Goal: Transaction & Acquisition: Obtain resource

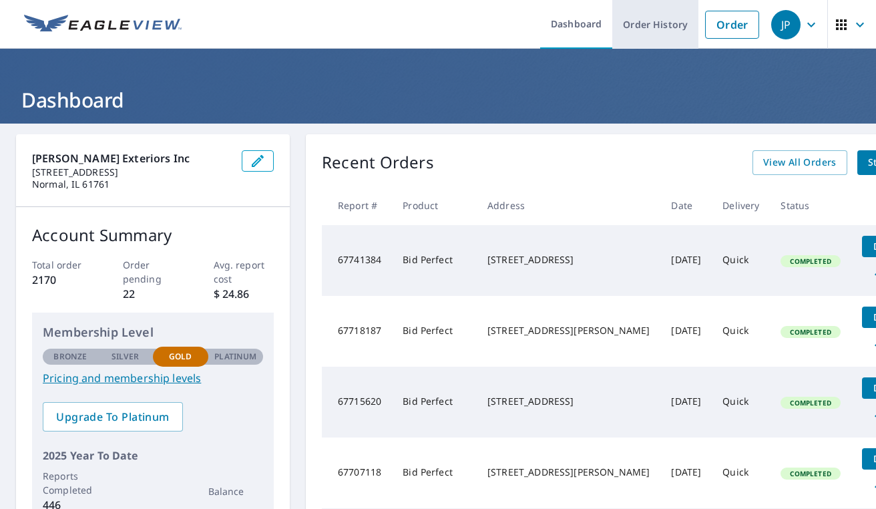
click at [650, 21] on link "Order History" at bounding box center [655, 24] width 86 height 49
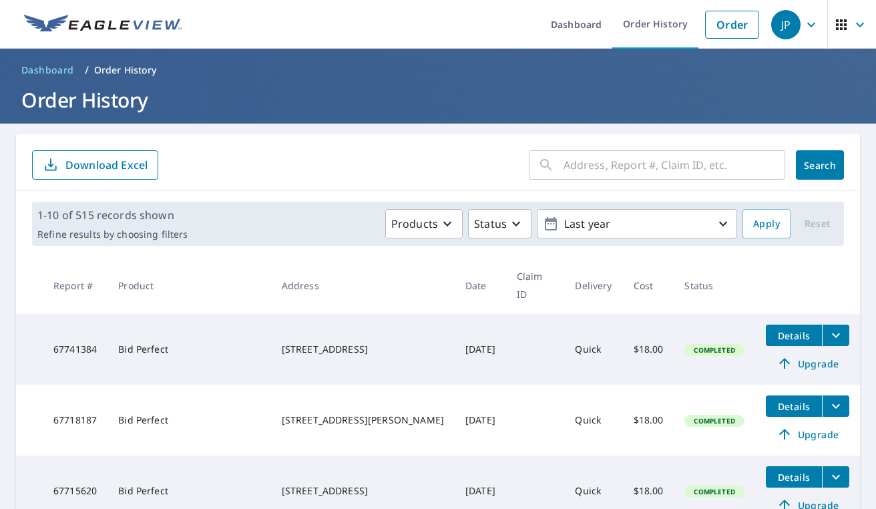
click at [660, 160] on input "text" at bounding box center [675, 164] width 222 height 37
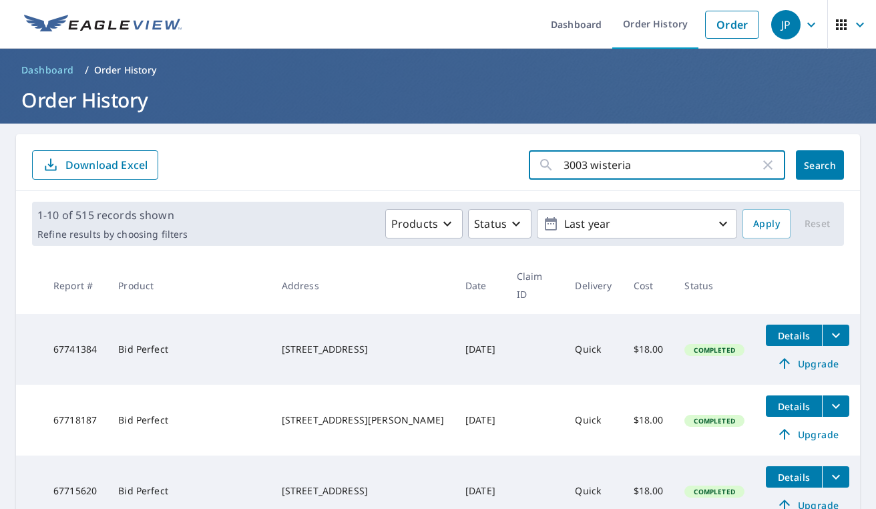
type input "3003 wisteria"
click at [820, 165] on button "Search" at bounding box center [820, 164] width 48 height 29
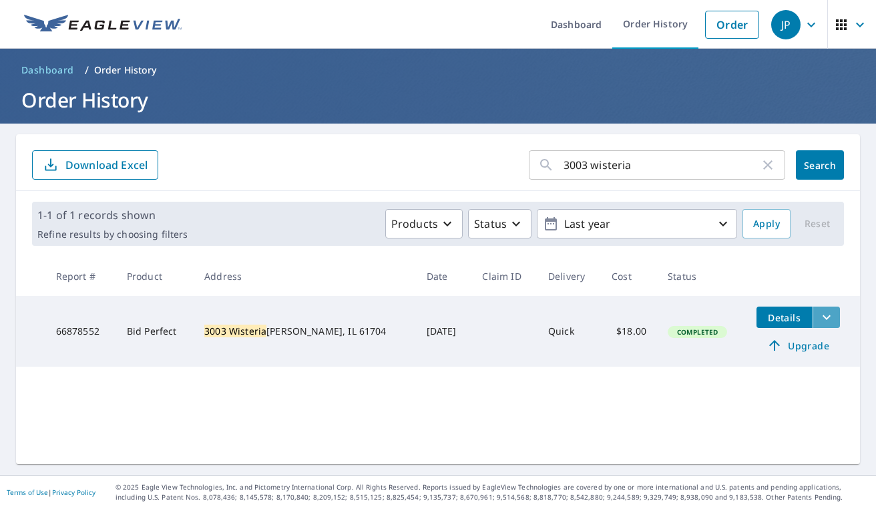
click at [819, 321] on icon "filesDropdownBtn-66878552" at bounding box center [827, 317] width 16 height 16
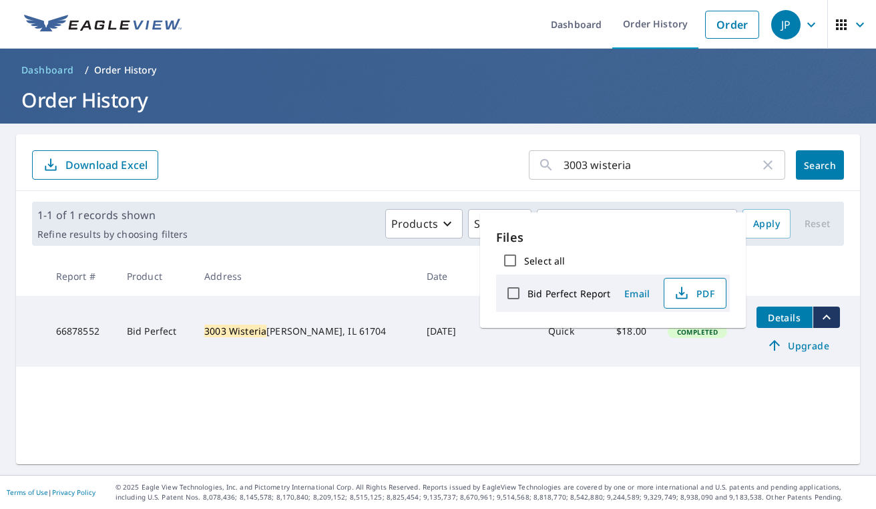
click at [711, 296] on span "PDF" at bounding box center [693, 293] width 43 height 16
drag, startPoint x: 764, startPoint y: 165, endPoint x: 740, endPoint y: 172, distance: 25.1
click at [764, 165] on icon "button" at bounding box center [768, 165] width 16 height 16
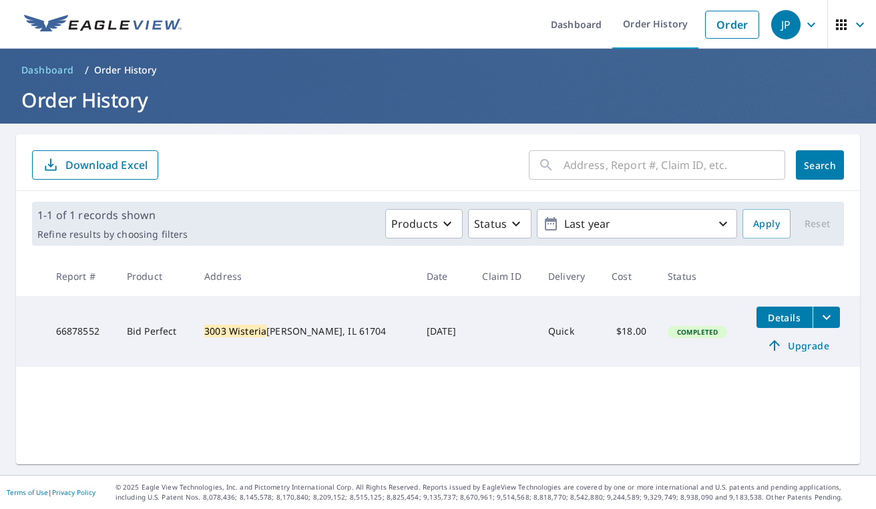
click at [674, 167] on input "text" at bounding box center [675, 164] width 222 height 37
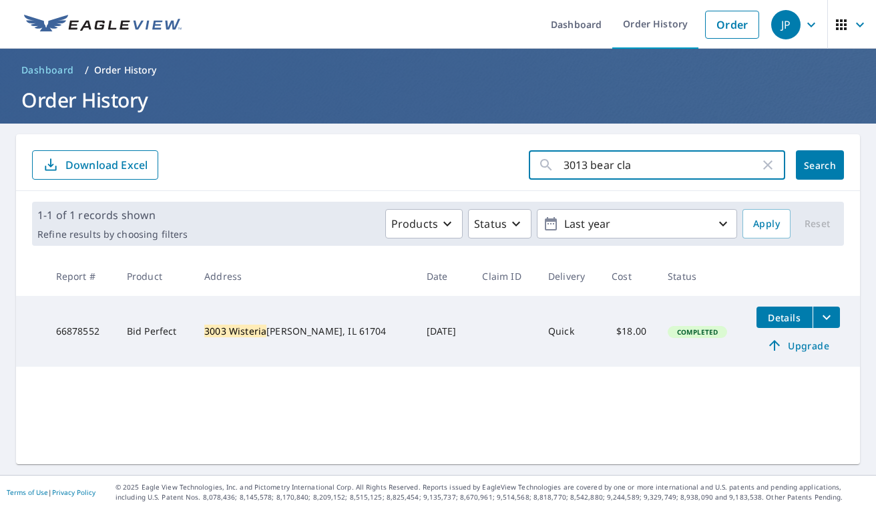
type input "3013 bear claw"
click at [820, 165] on button "Search" at bounding box center [820, 164] width 48 height 29
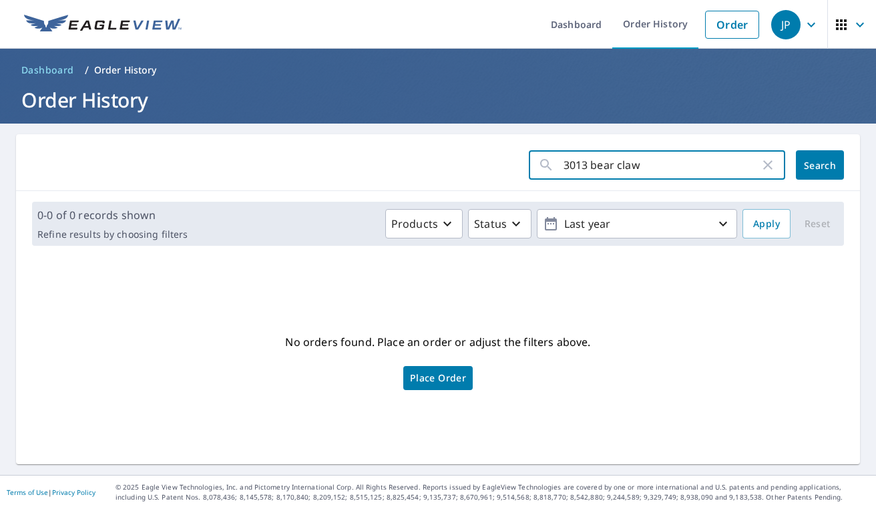
drag, startPoint x: 674, startPoint y: 164, endPoint x: 442, endPoint y: 173, distance: 231.9
click at [442, 173] on form "3013 bear claw ​ Search" at bounding box center [438, 164] width 812 height 29
type input "3"
type input "bear claw"
click at [820, 165] on button "Search" at bounding box center [820, 164] width 48 height 29
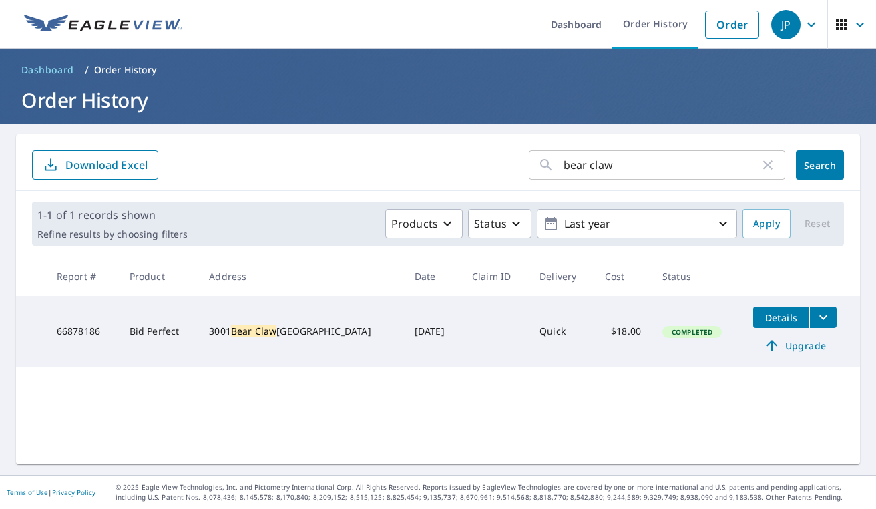
click at [815, 317] on icon "filesDropdownBtn-66878186" at bounding box center [823, 317] width 16 height 16
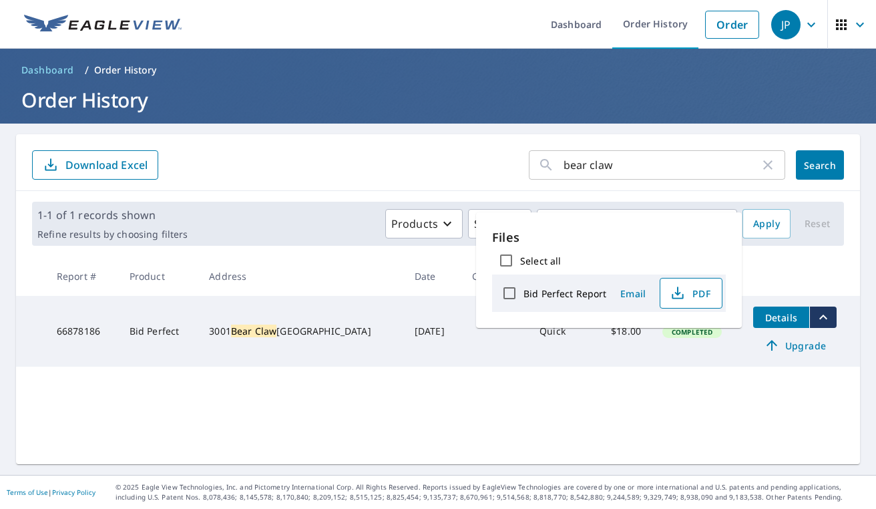
click at [699, 293] on span "PDF" at bounding box center [689, 293] width 43 height 16
click at [774, 162] on icon "button" at bounding box center [768, 165] width 16 height 16
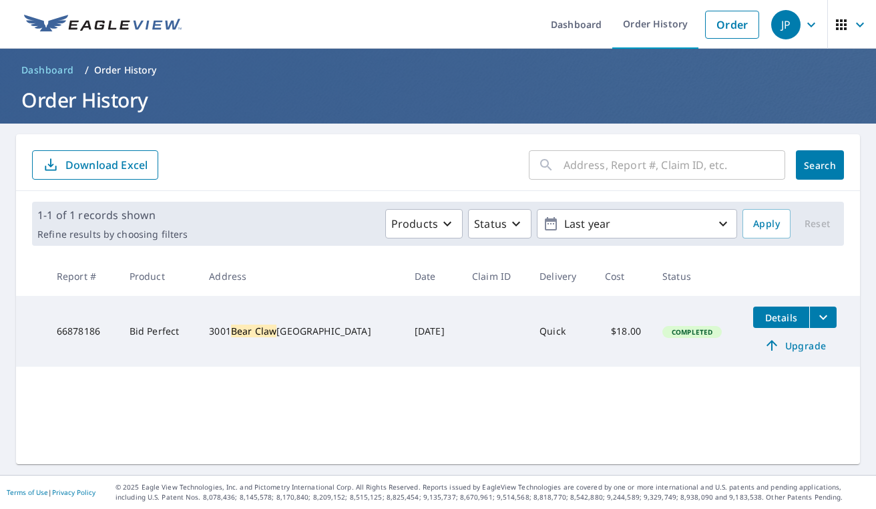
click at [680, 164] on input "text" at bounding box center [675, 164] width 222 height 37
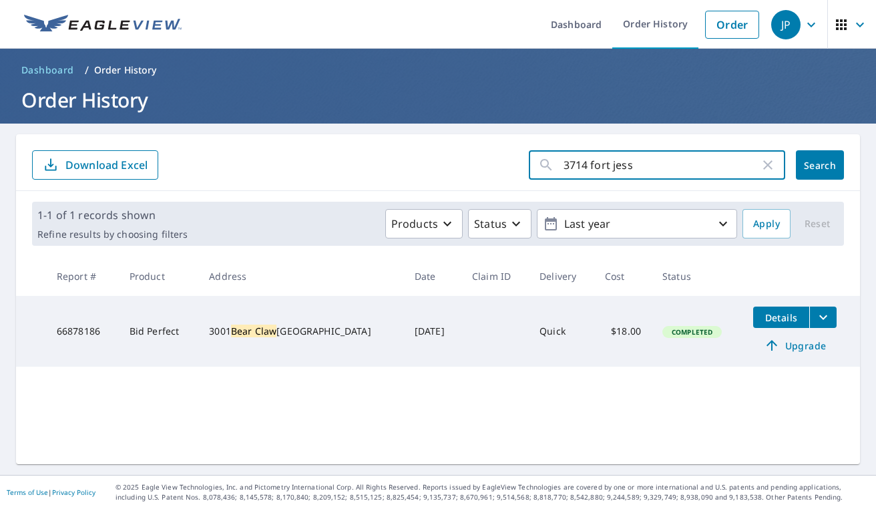
type input "3714 fort [PERSON_NAME]"
click at [820, 165] on button "Search" at bounding box center [820, 164] width 48 height 29
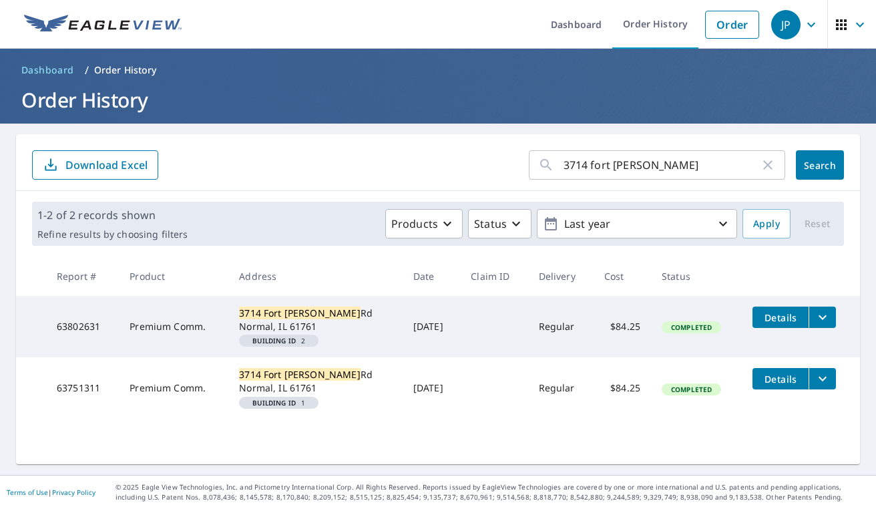
click at [819, 316] on icon "filesDropdownBtn-63802631" at bounding box center [823, 317] width 8 height 5
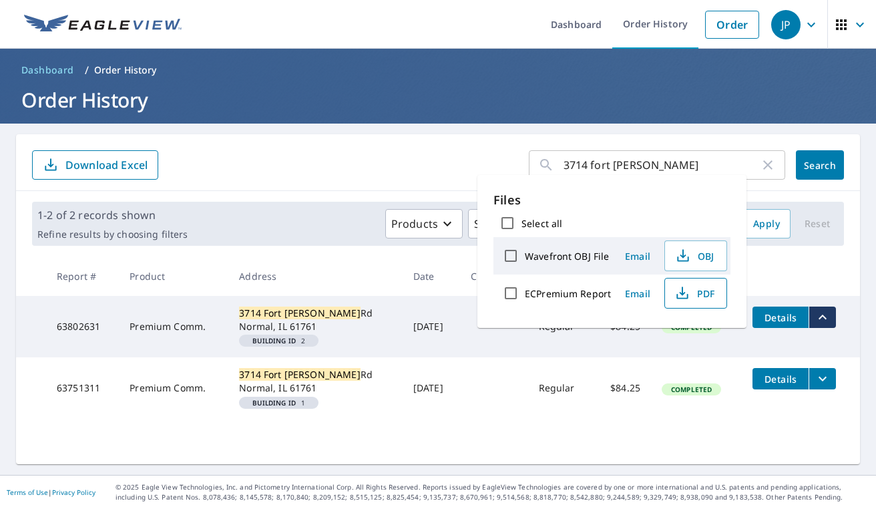
click at [711, 297] on span "PDF" at bounding box center [694, 293] width 43 height 16
click at [687, 204] on p "Files" at bounding box center [612, 200] width 237 height 18
click at [767, 170] on icon "button" at bounding box center [768, 165] width 16 height 16
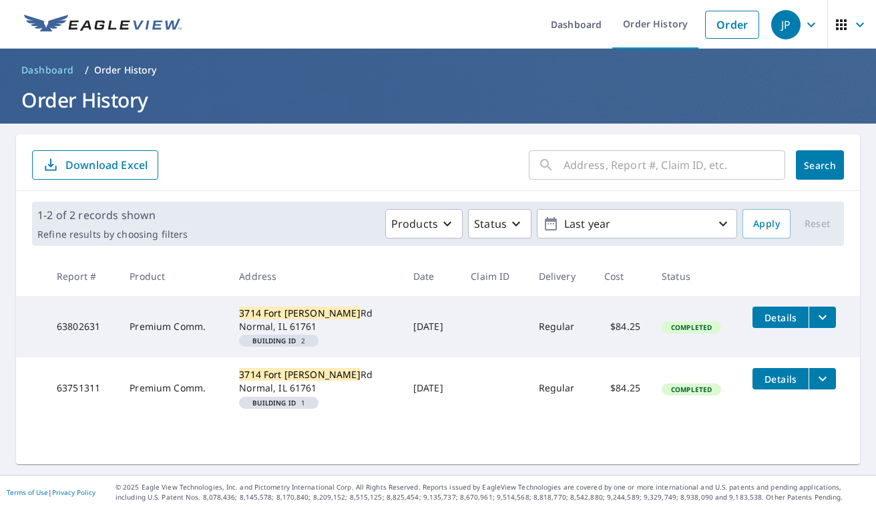
drag, startPoint x: 305, startPoint y: 404, endPoint x: 337, endPoint y: 407, distance: 32.8
click at [305, 404] on span "Building ID 1" at bounding box center [278, 402] width 69 height 7
click at [810, 379] on button "filesDropdownBtn-63751311" at bounding box center [822, 378] width 27 height 21
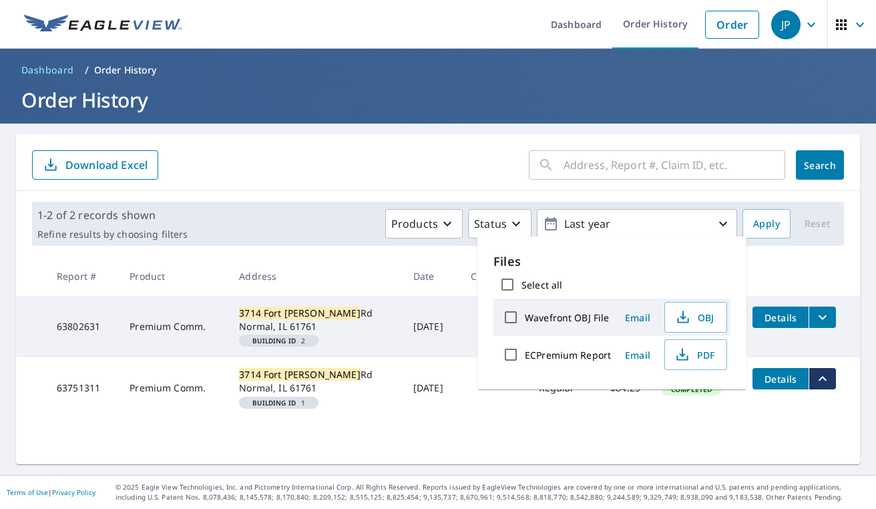
click at [815, 413] on tbody "63802631 Premium Comm. [STREET_ADDRESS][PERSON_NAME] Building ID 2 [DATE] Regul…" at bounding box center [438, 358] width 844 height 124
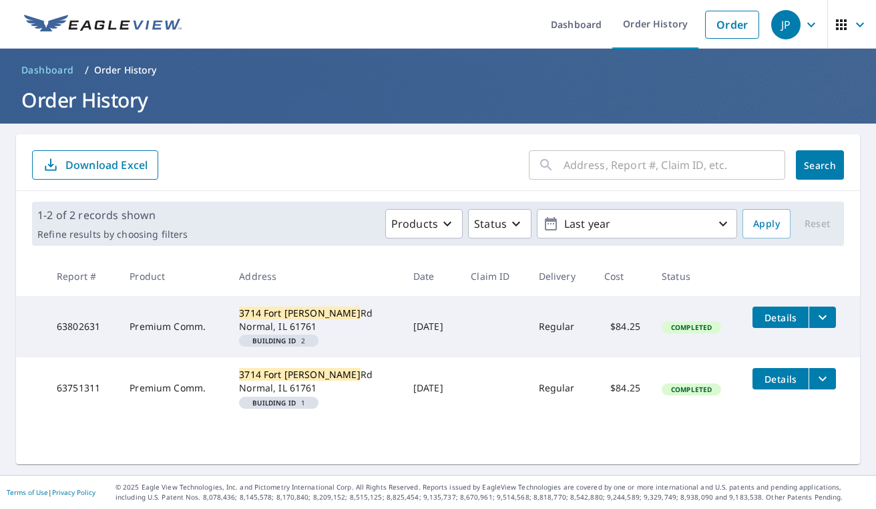
click at [823, 396] on td "Details" at bounding box center [801, 378] width 118 height 43
click at [824, 377] on icon "filesDropdownBtn-63751311" at bounding box center [823, 379] width 16 height 16
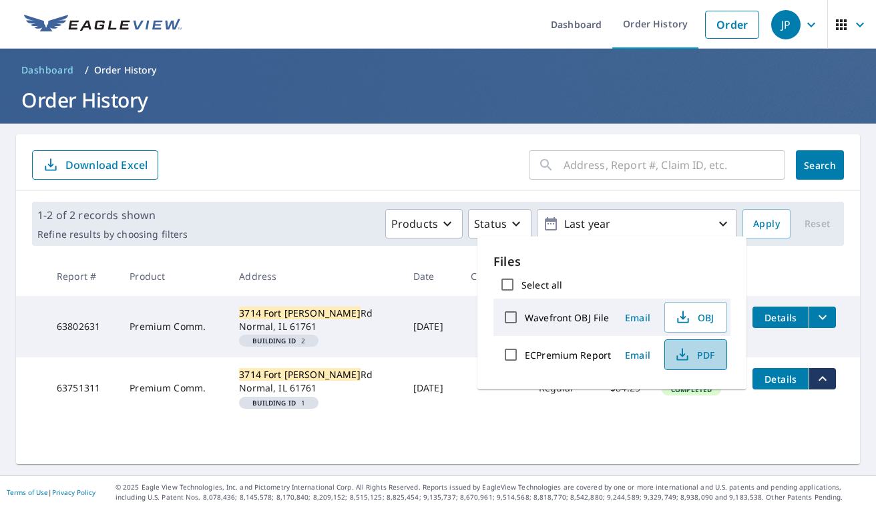
click at [707, 344] on button "PDF" at bounding box center [695, 354] width 63 height 31
click at [626, 165] on input "text" at bounding box center [675, 164] width 222 height 37
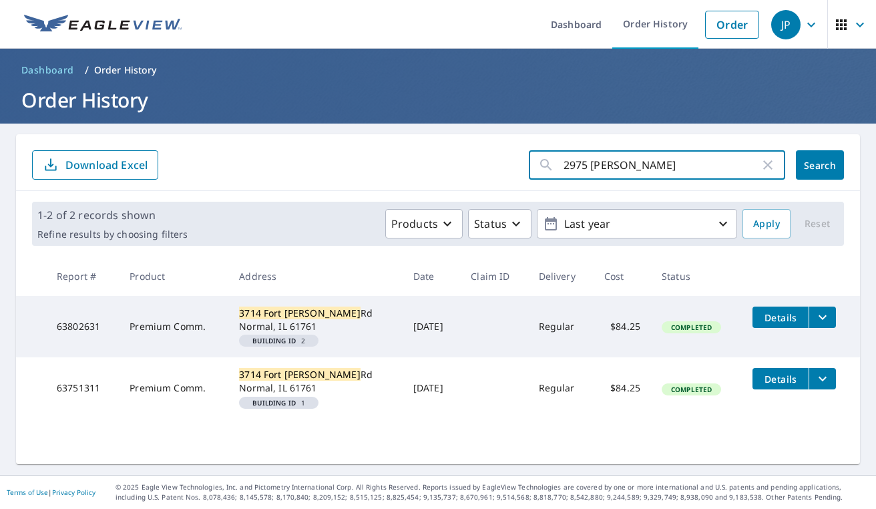
type input "2975 sedona"
click at [820, 165] on button "Search" at bounding box center [820, 164] width 48 height 29
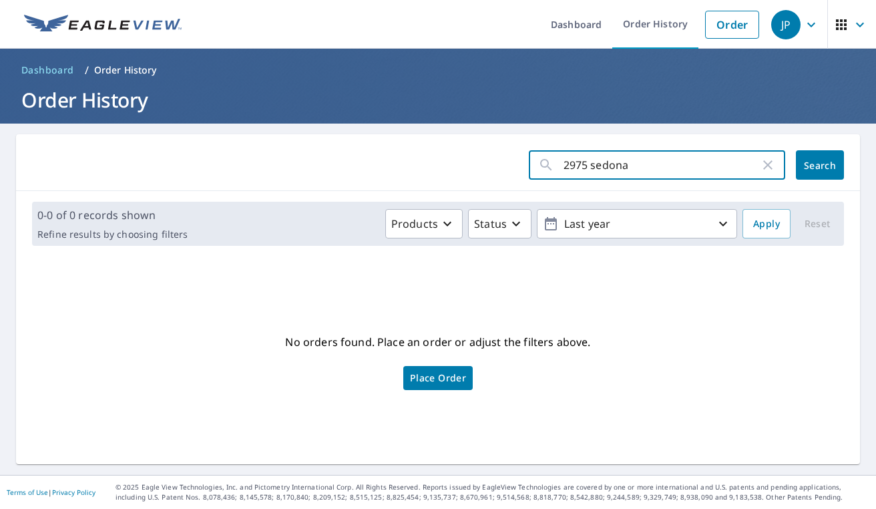
drag, startPoint x: 664, startPoint y: 158, endPoint x: 514, endPoint y: 168, distance: 151.2
click at [514, 168] on form "2975 sedona ​ Search" at bounding box center [438, 164] width 812 height 29
type input "Sedona"
click at [820, 165] on button "Search" at bounding box center [820, 164] width 48 height 29
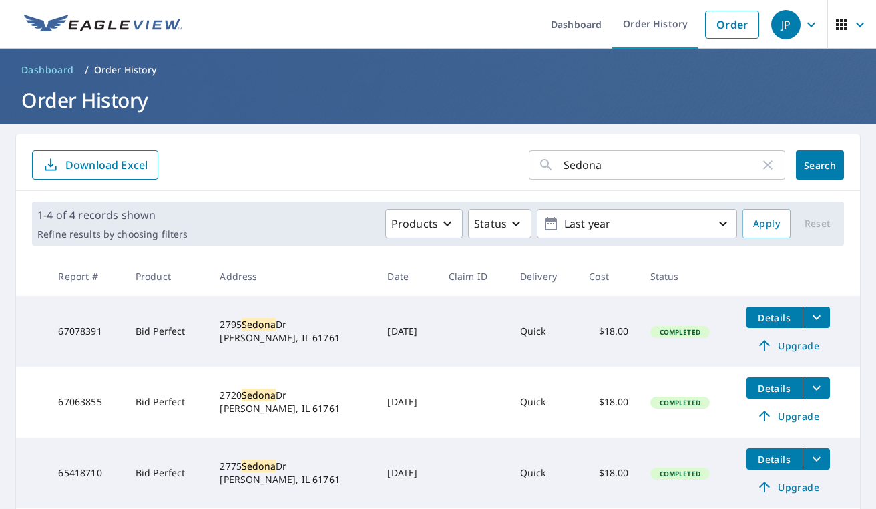
click at [825, 319] on button "filesDropdownBtn-67078391" at bounding box center [816, 317] width 27 height 21
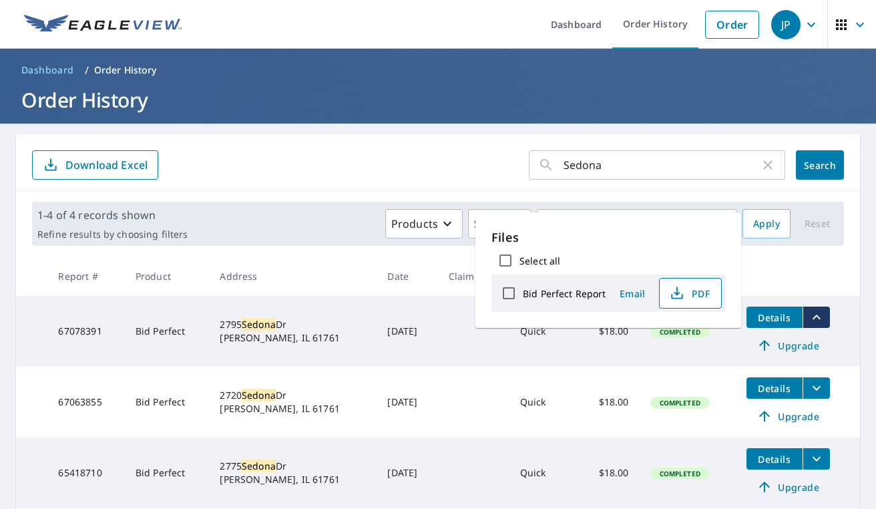
click at [713, 292] on button "PDF" at bounding box center [690, 293] width 63 height 31
drag, startPoint x: 672, startPoint y: 162, endPoint x: 487, endPoint y: 155, distance: 185.1
click at [487, 155] on form "Sedona ​ Search Download Excel" at bounding box center [438, 164] width 812 height 29
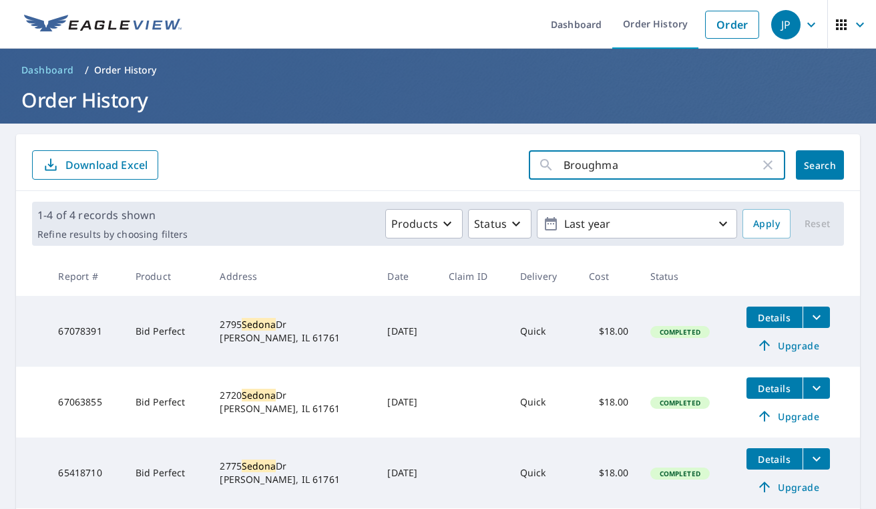
type input "[PERSON_NAME]"
click at [820, 165] on button "Search" at bounding box center [820, 164] width 48 height 29
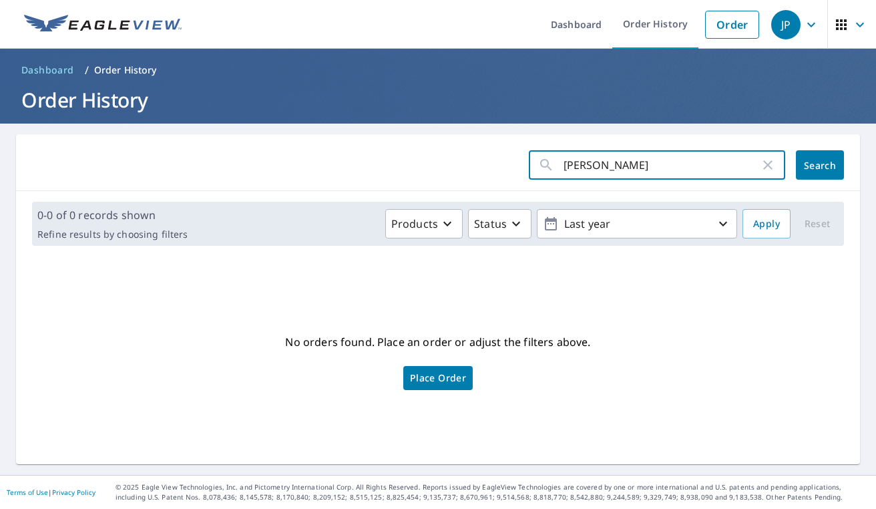
drag, startPoint x: 664, startPoint y: 166, endPoint x: 534, endPoint y: 168, distance: 130.2
click at [534, 169] on div "[PERSON_NAME] ​" at bounding box center [657, 164] width 256 height 29
type input "1615"
click at [820, 165] on button "Search" at bounding box center [820, 164] width 48 height 29
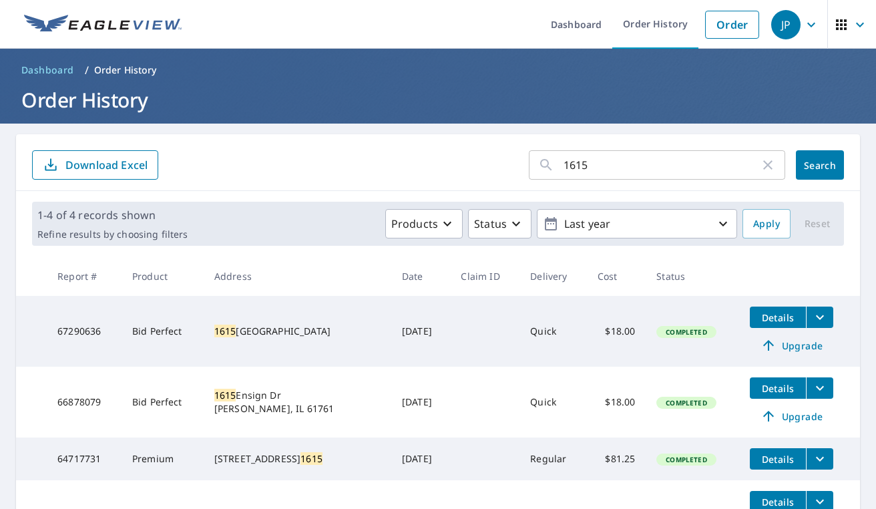
click at [816, 316] on icon "filesDropdownBtn-67290636" at bounding box center [820, 317] width 16 height 16
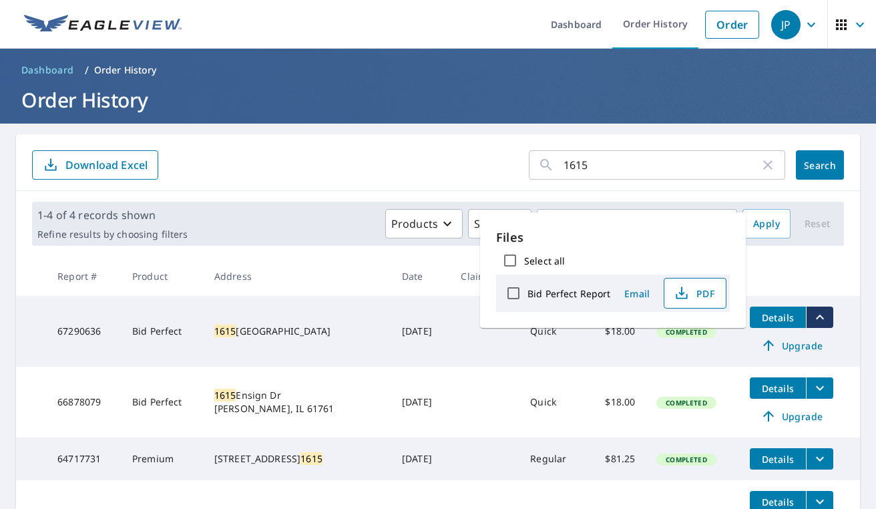
click at [693, 291] on span "PDF" at bounding box center [693, 293] width 43 height 16
